Goal: Information Seeking & Learning: Learn about a topic

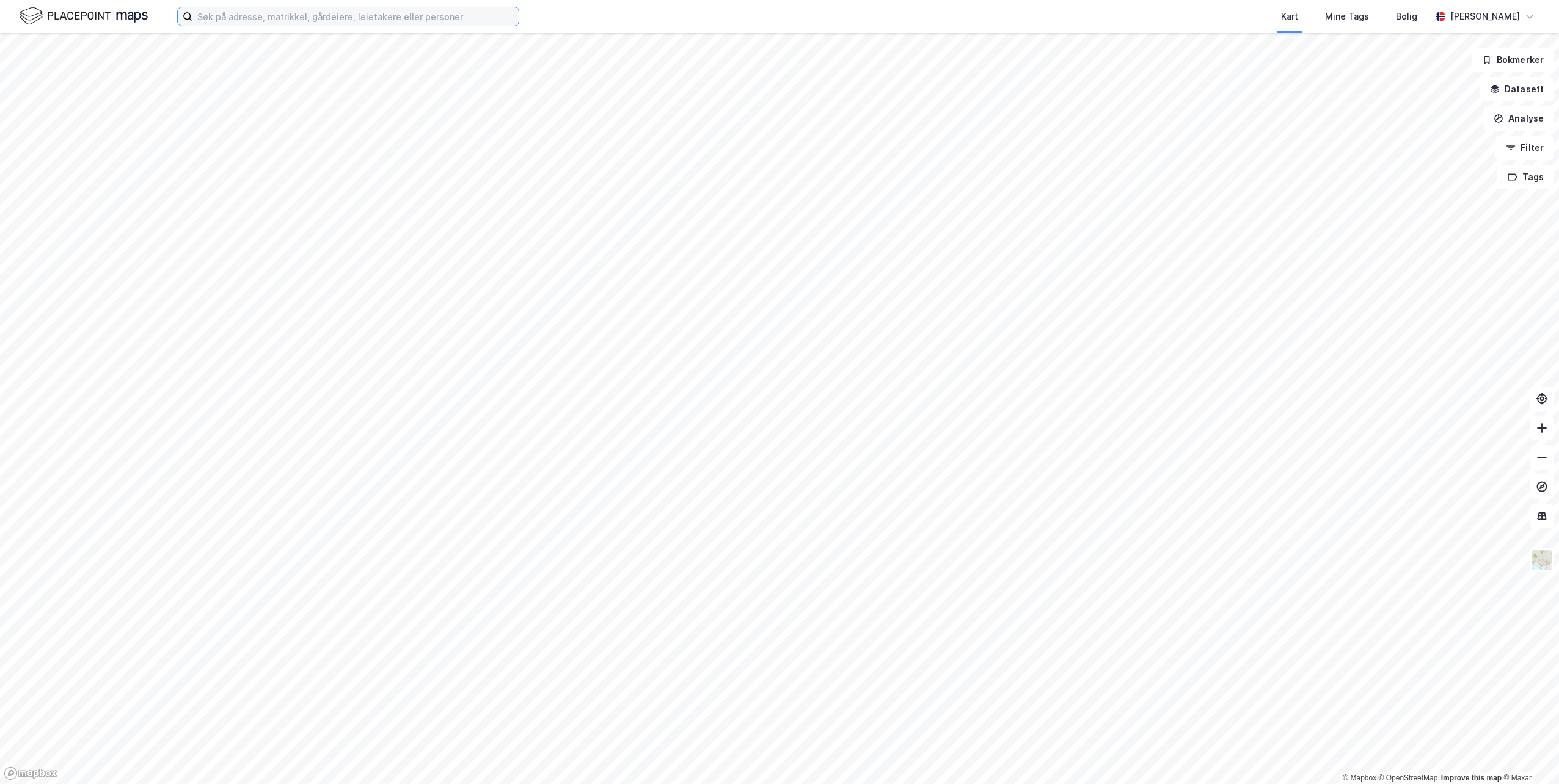
click at [294, 17] on input at bounding box center [355, 16] width 326 height 19
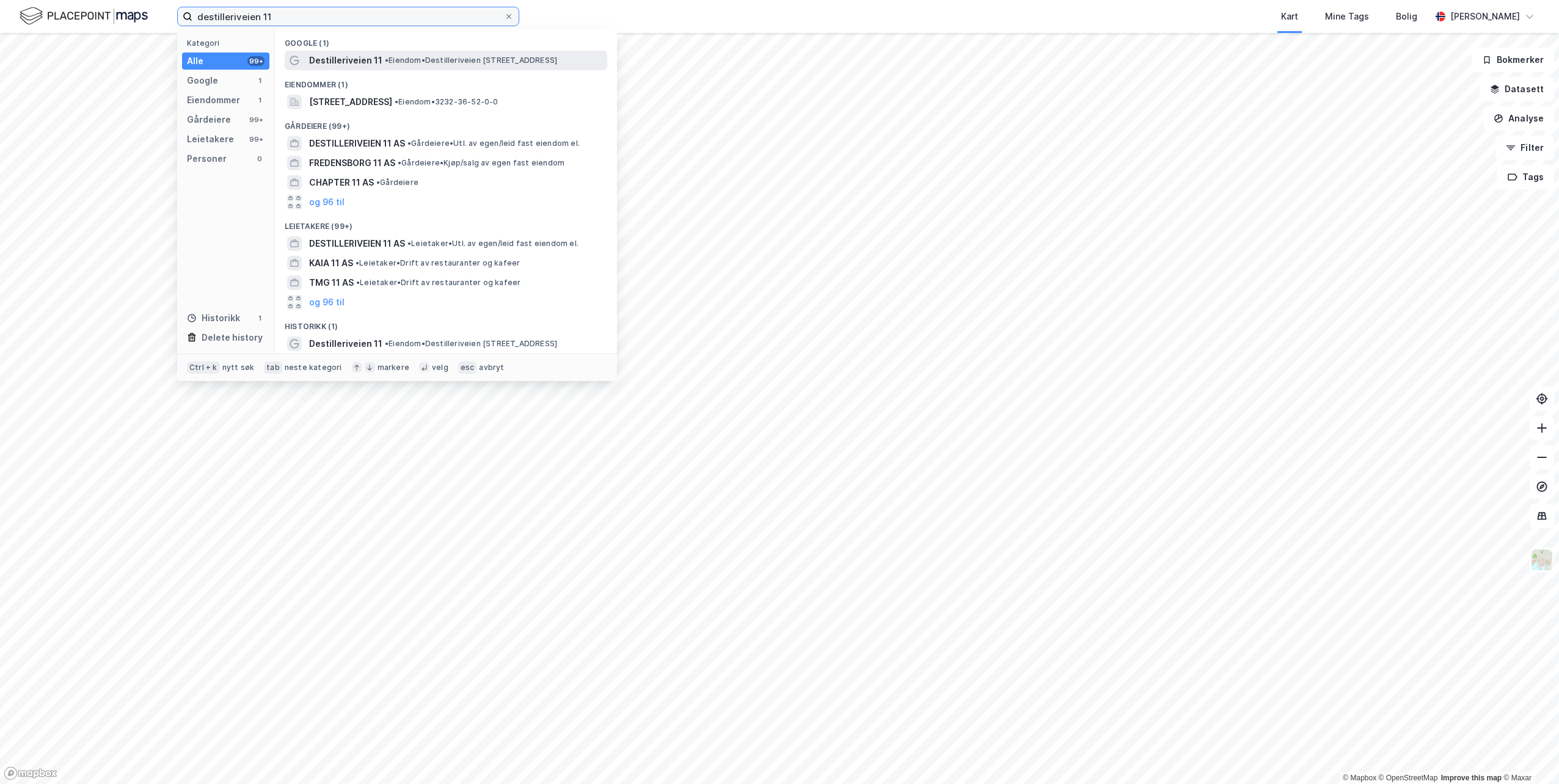
type input "destilleriveien 11"
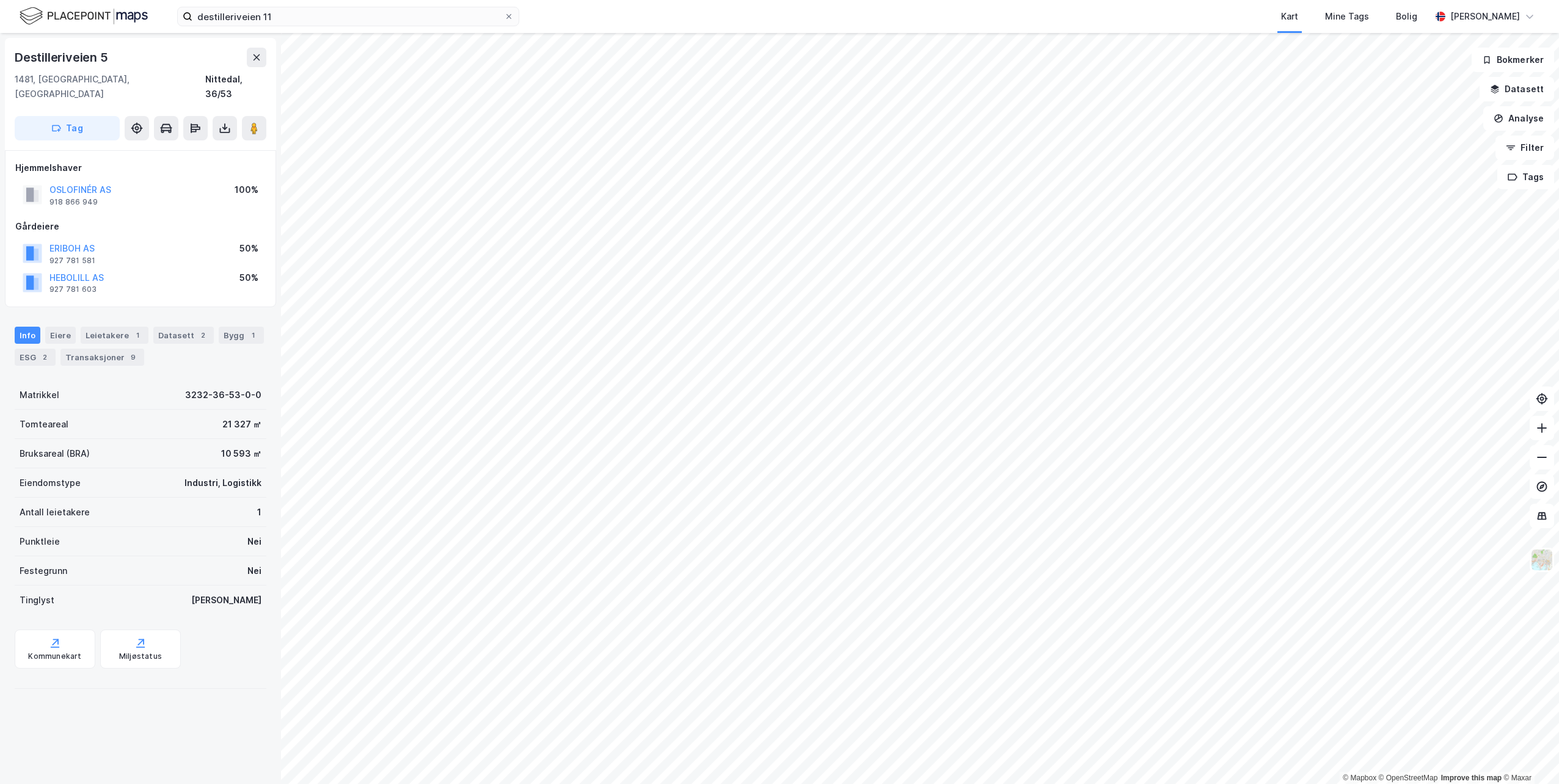
click at [247, 329] on div "1" at bounding box center [253, 335] width 12 height 12
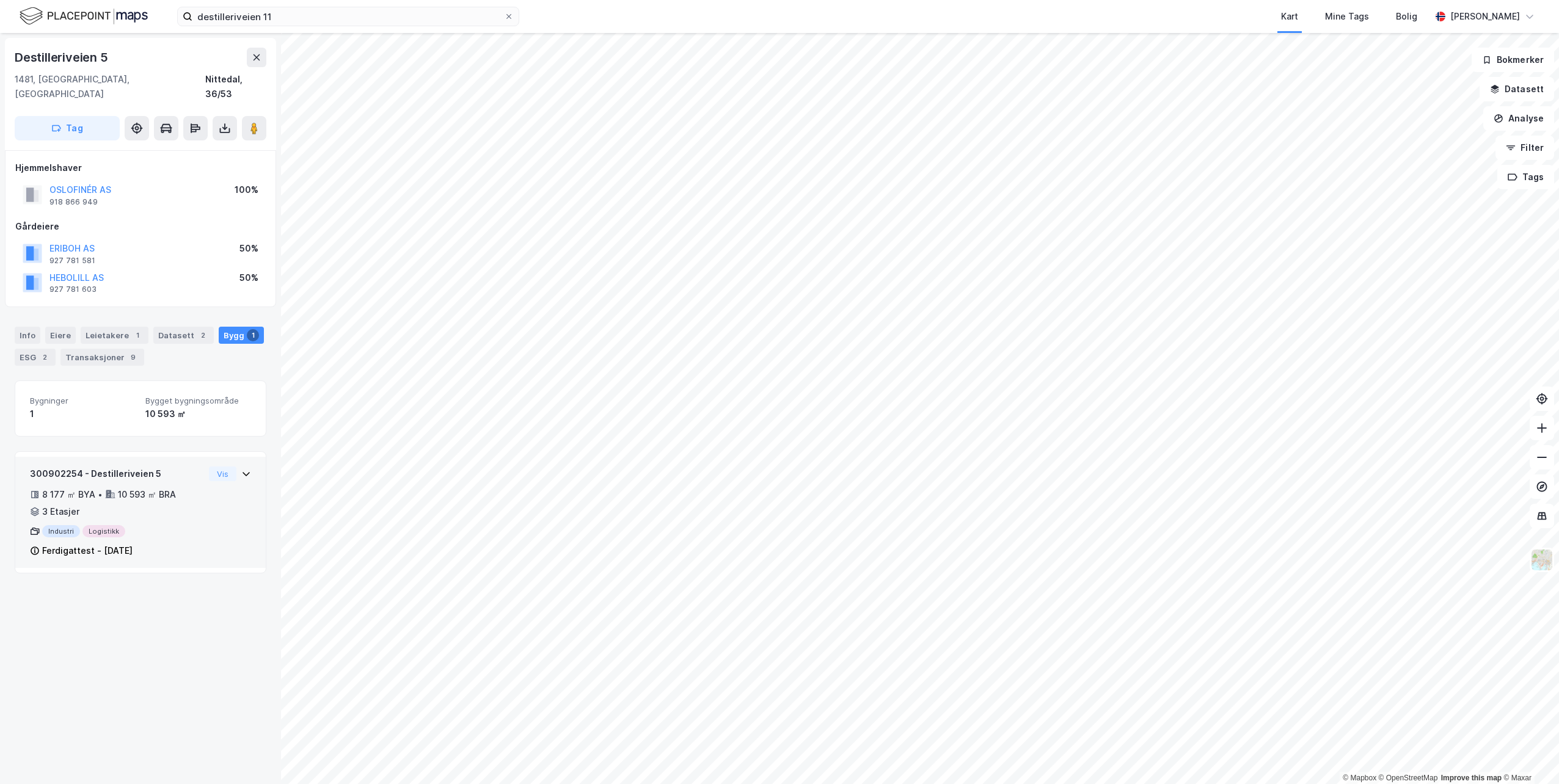
click at [239, 471] on div "300902254 - Destilleriveien 5 8 177 ㎡ BYA • 10 593 ㎡ BRA • 3 Etasjer Industri L…" at bounding box center [141, 517] width 221 height 102
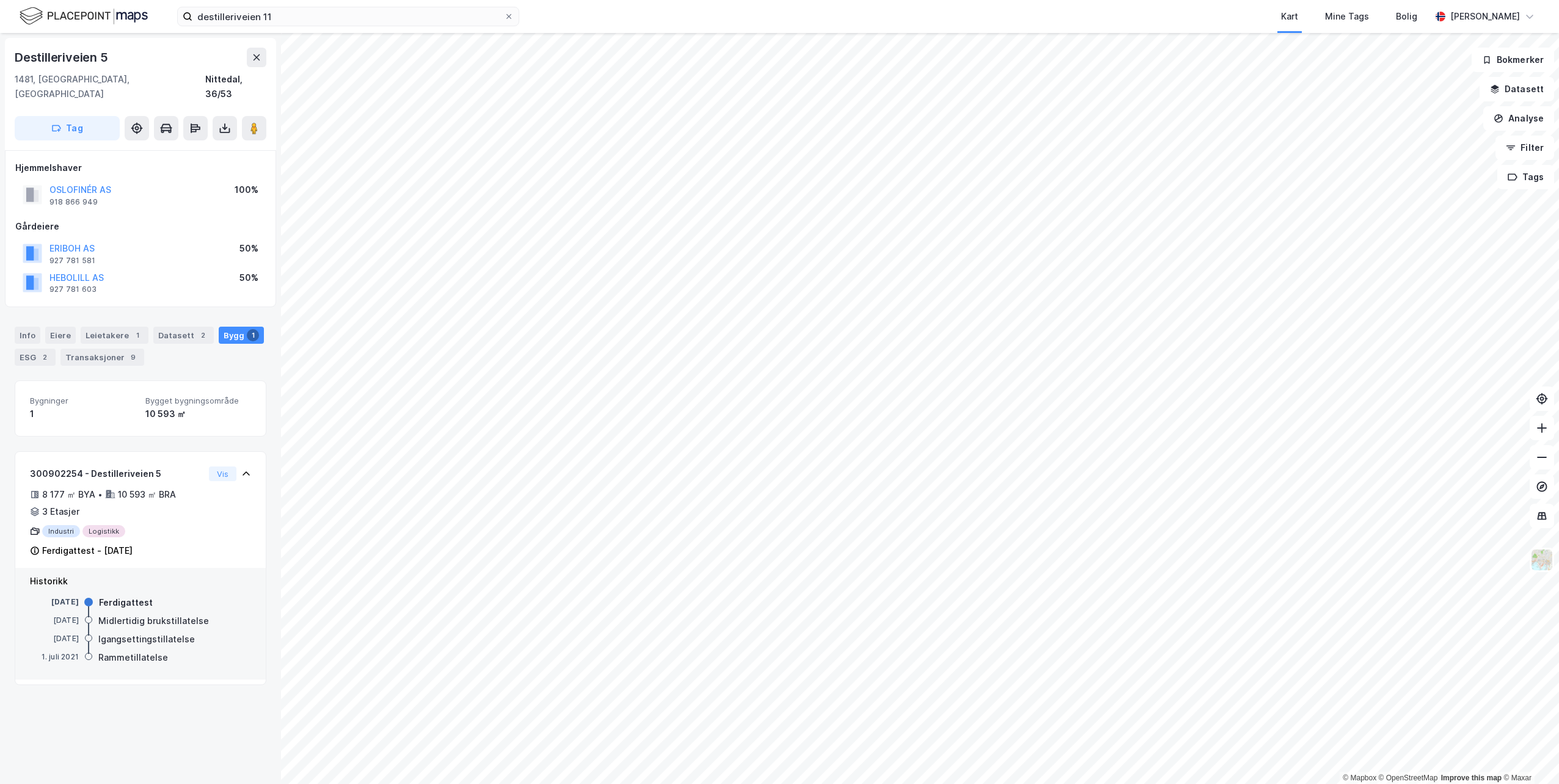
click at [116, 326] on div "Leietakere 1" at bounding box center [114, 335] width 68 height 17
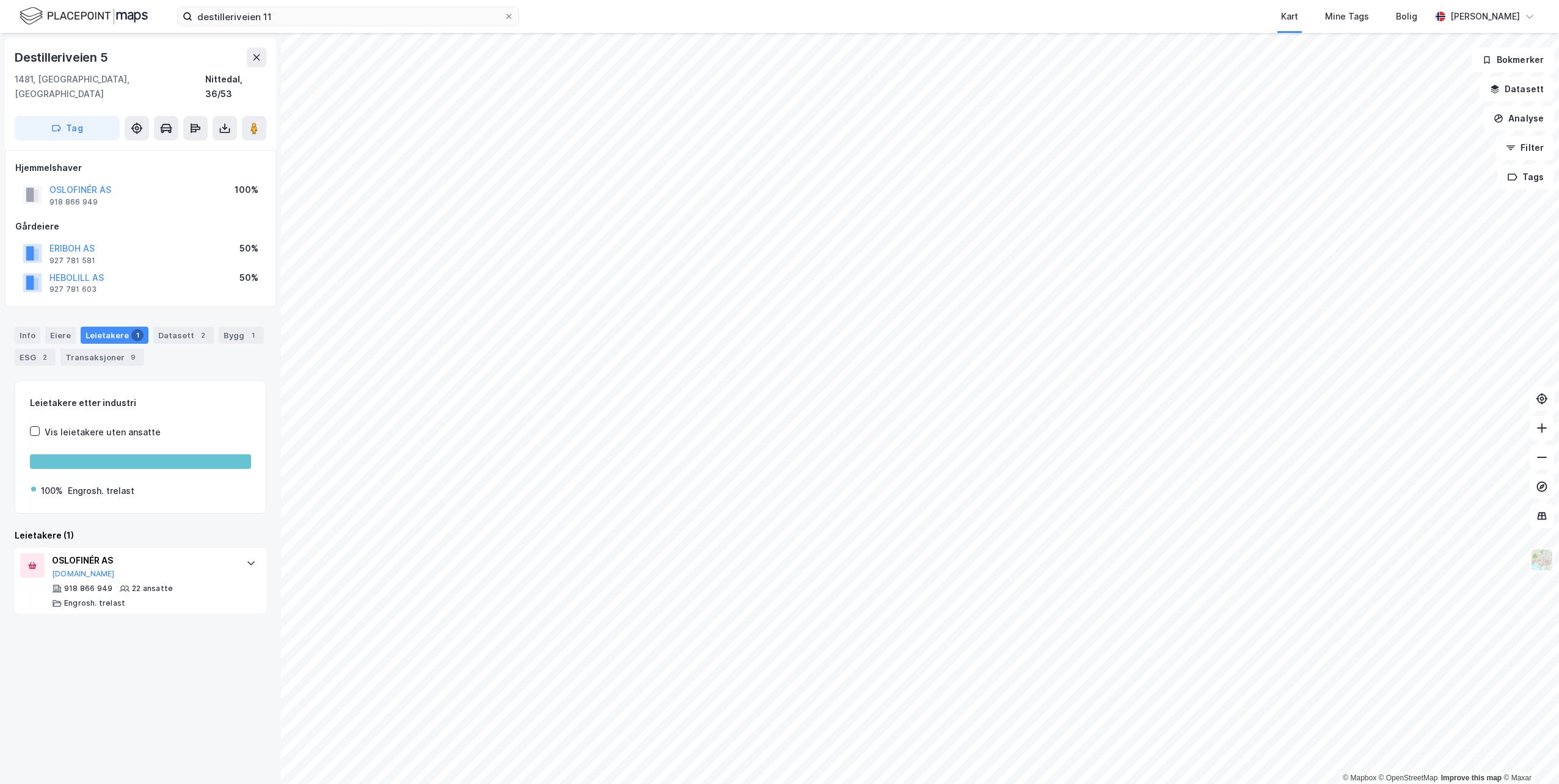
click at [232, 328] on div "Bygg 1" at bounding box center [241, 335] width 45 height 17
